Goal: Task Accomplishment & Management: Manage account settings

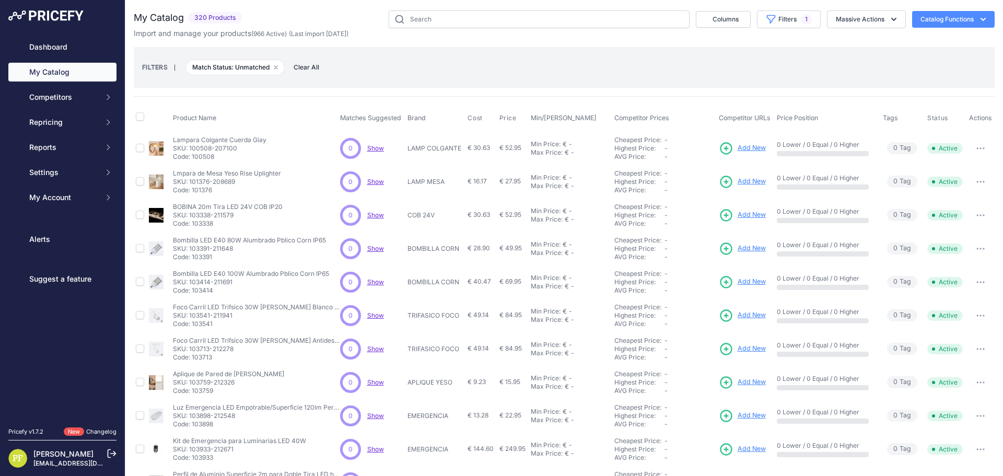
click at [50, 14] on img at bounding box center [45, 15] width 75 height 10
click at [109, 451] on icon at bounding box center [111, 453] width 9 height 9
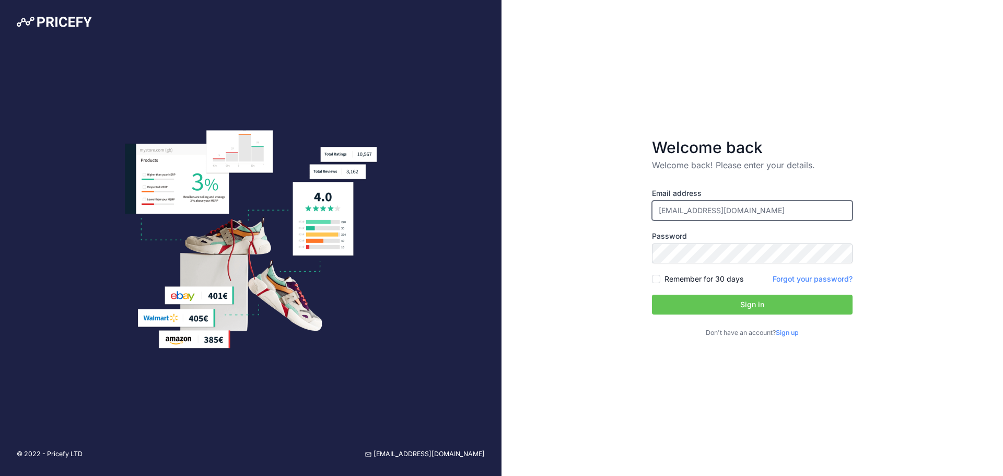
click at [798, 211] on input "pfernandez@efectoled.com" at bounding box center [752, 211] width 201 height 20
type input "[EMAIL_ADDRESS][DOMAIN_NAME]"
click at [726, 304] on button "Sign in" at bounding box center [752, 305] width 201 height 20
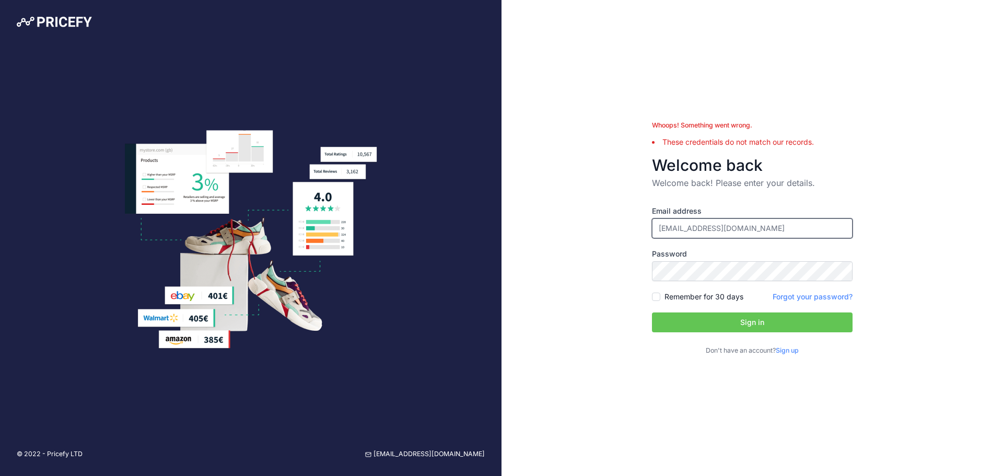
click at [755, 230] on input "[EMAIL_ADDRESS][DOMAIN_NAME]" at bounding box center [752, 228] width 201 height 20
type input "[EMAIL_ADDRESS][DOMAIN_NAME]"
click at [724, 314] on button "Sign in" at bounding box center [752, 322] width 201 height 20
